Goal: Check status: Check status

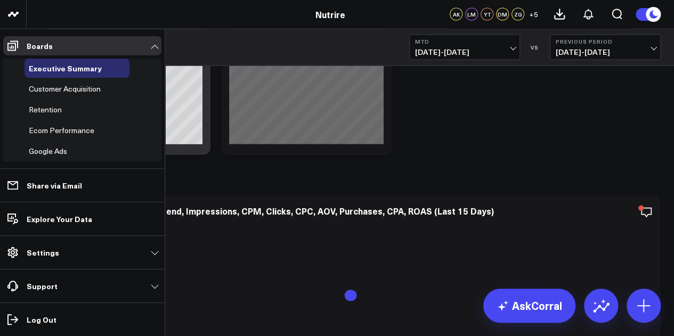
scroll to position [1196, 0]
